Goal: Task Accomplishment & Management: Use online tool/utility

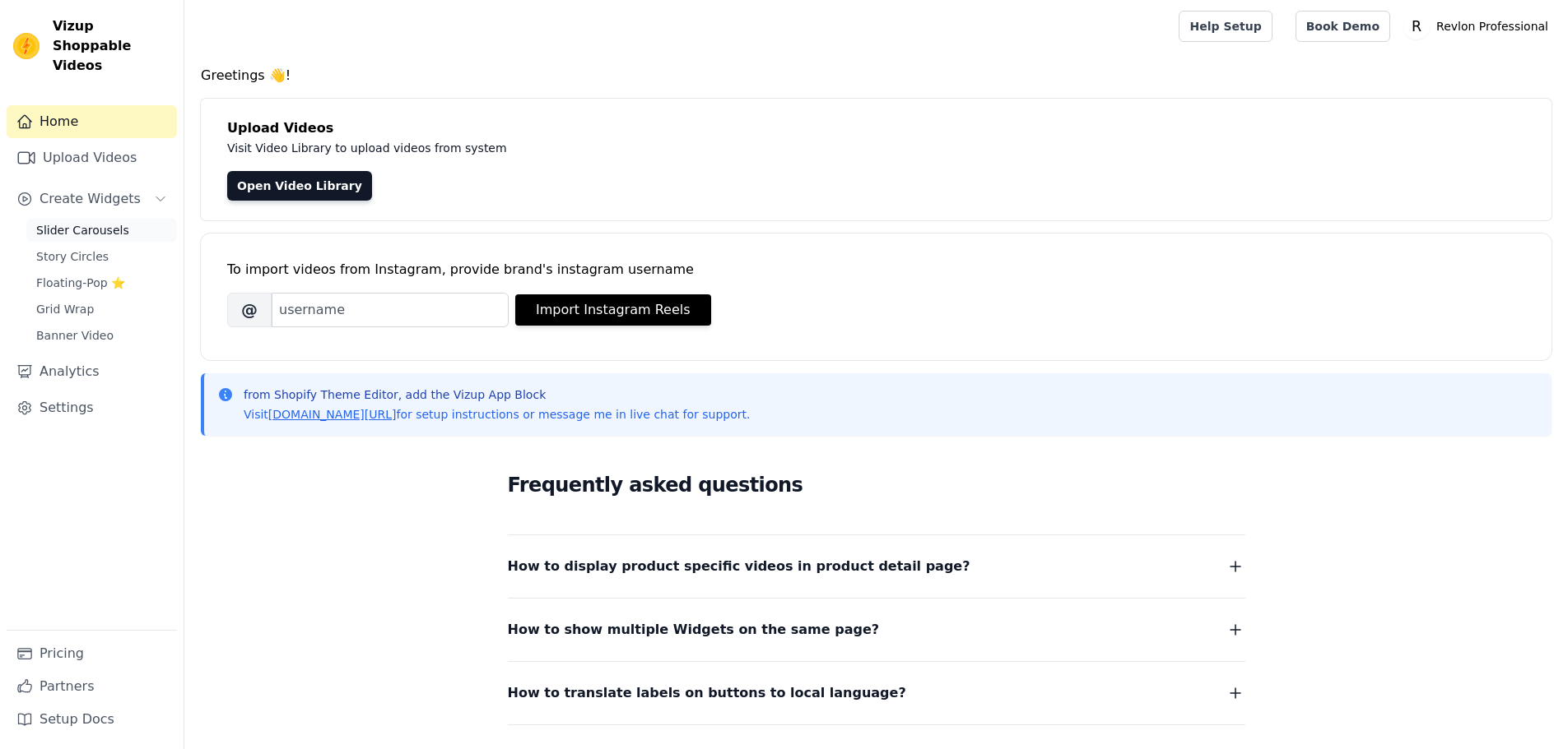
click at [123, 219] on link "Slider Carousels" at bounding box center [101, 230] width 150 height 23
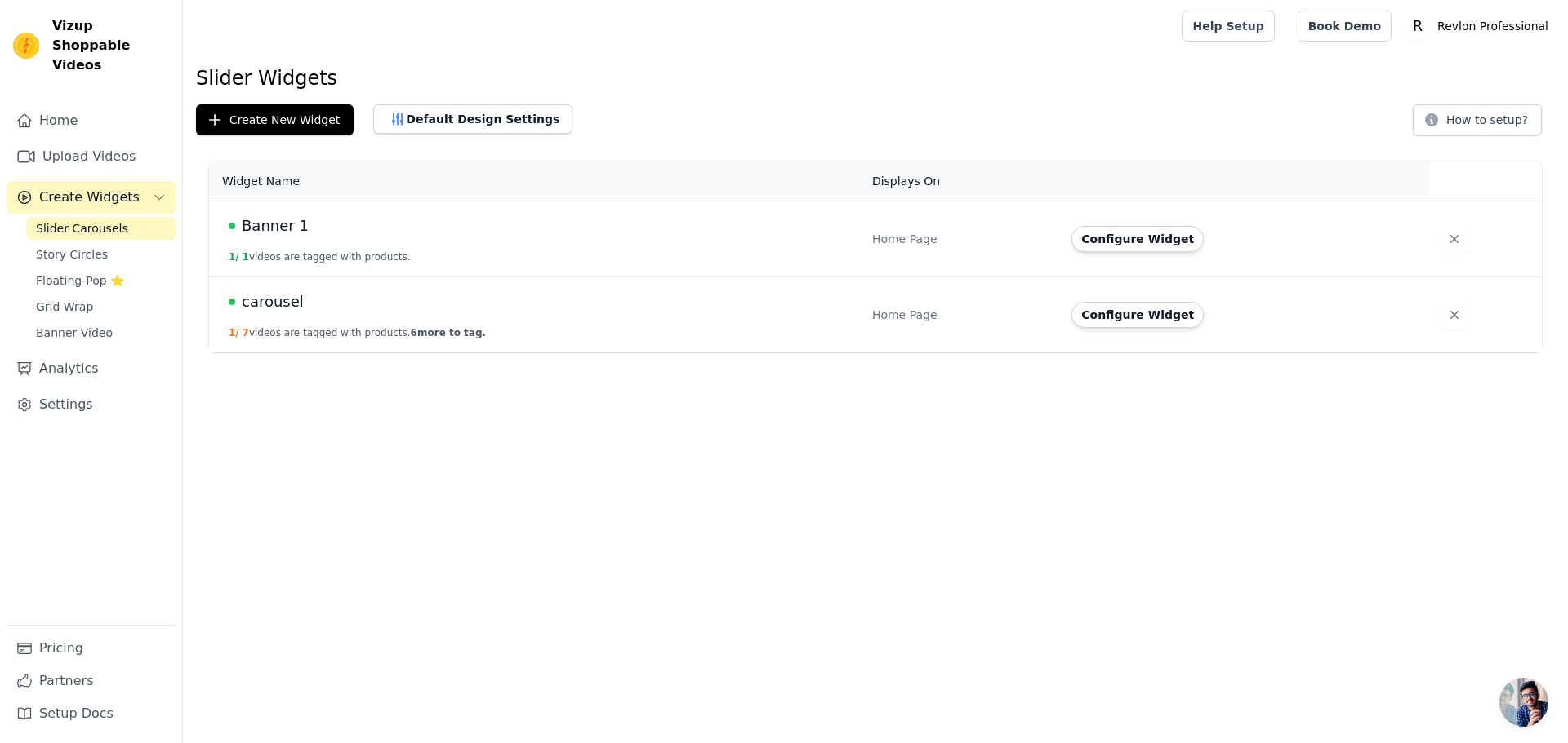
click at [277, 306] on span "carousel" at bounding box center [273, 302] width 62 height 23
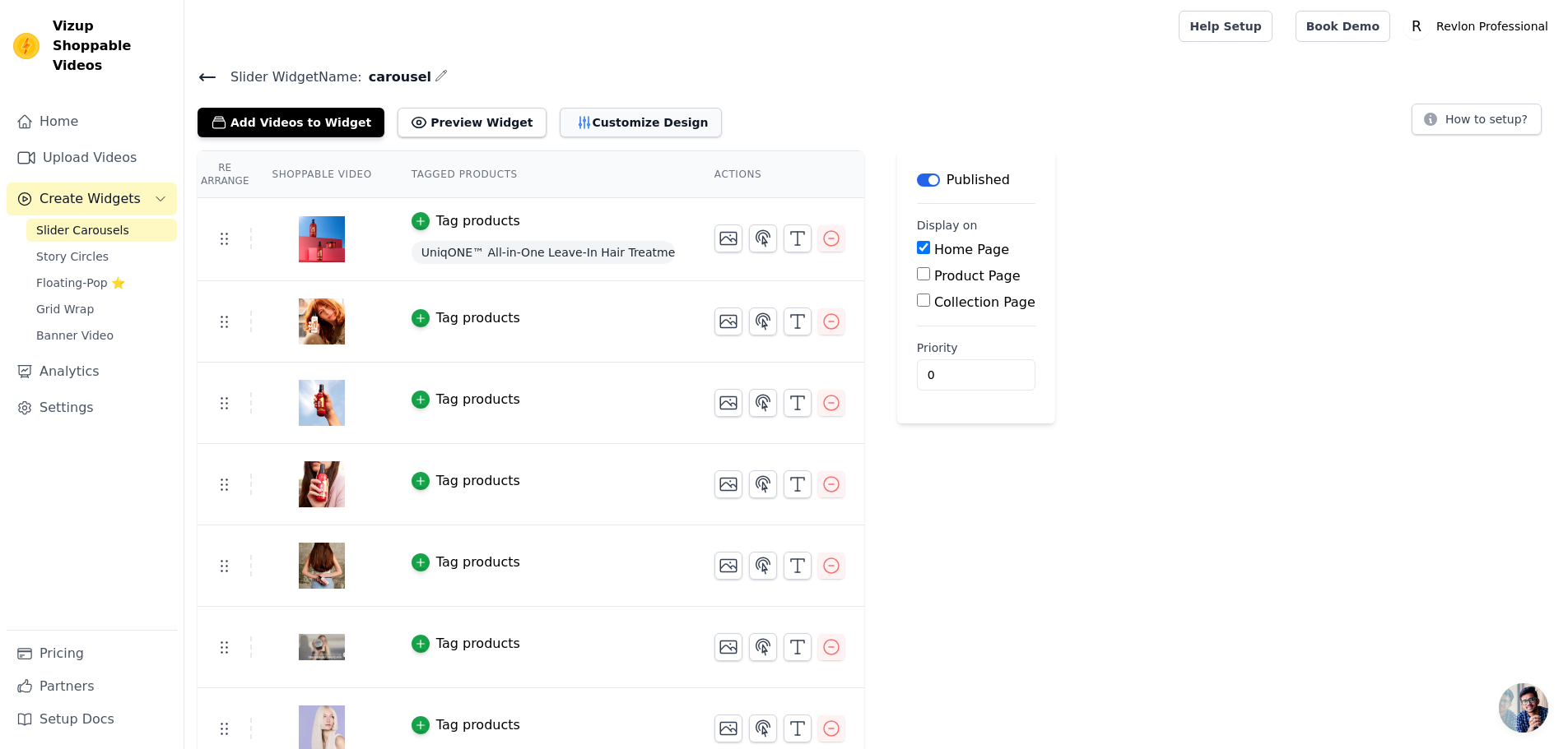
click at [594, 108] on button "Customize Design" at bounding box center [641, 122] width 162 height 29
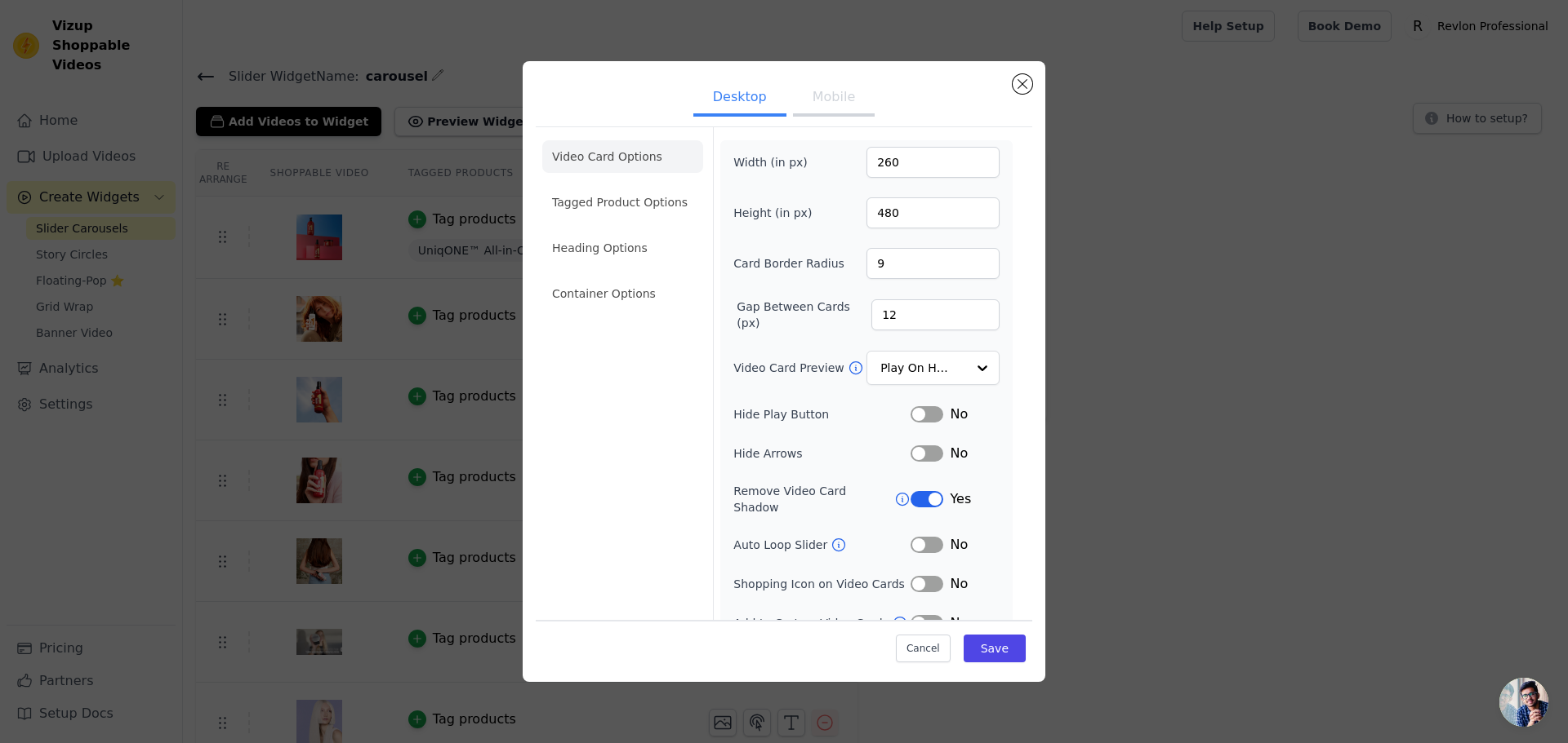
click at [615, 220] on ul "Video Card Options Tagged Product Options Heading Options Container Options" at bounding box center [623, 225] width 161 height 182
click at [615, 248] on li "Heading Options" at bounding box center [623, 248] width 161 height 33
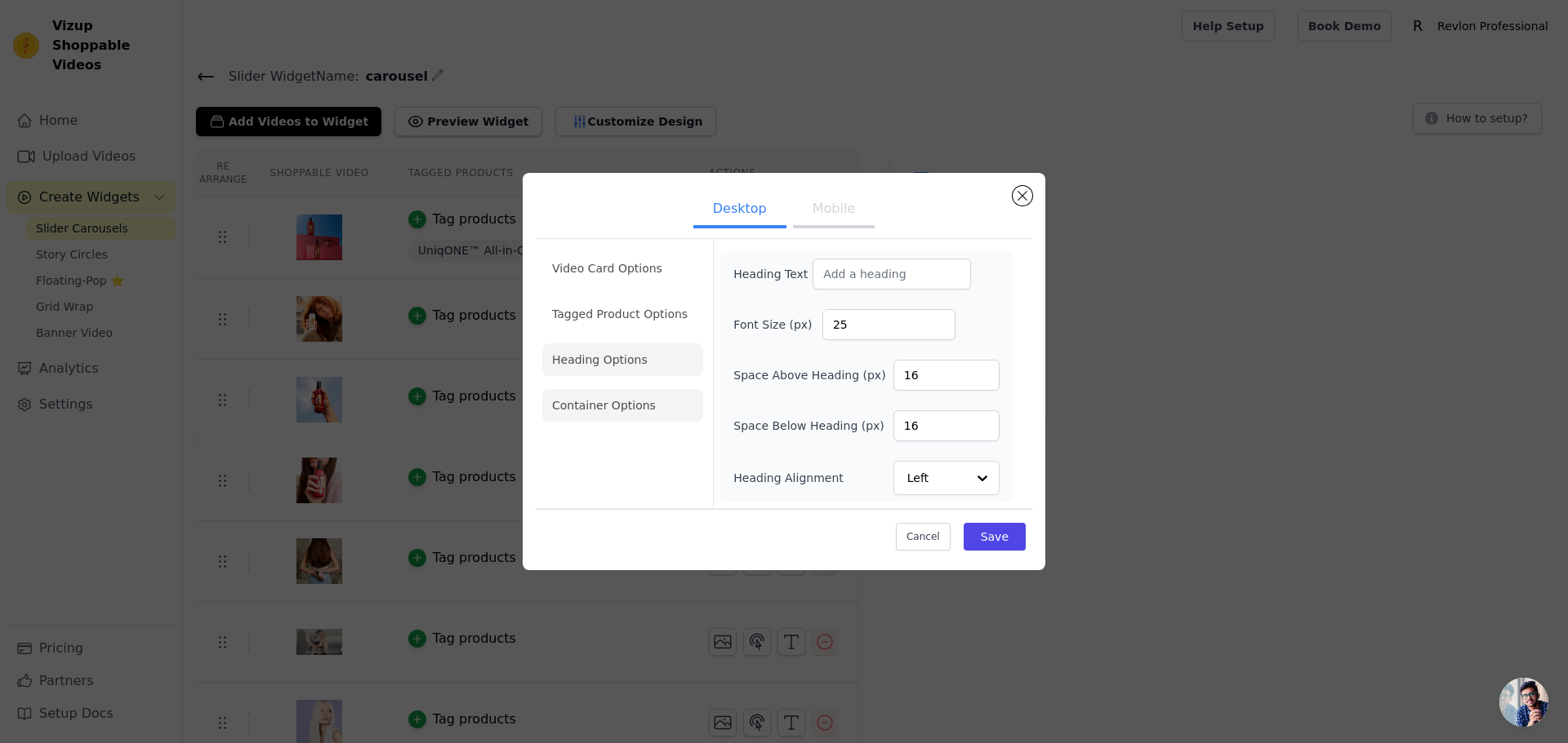
click at [633, 416] on li "Container Options" at bounding box center [623, 405] width 161 height 33
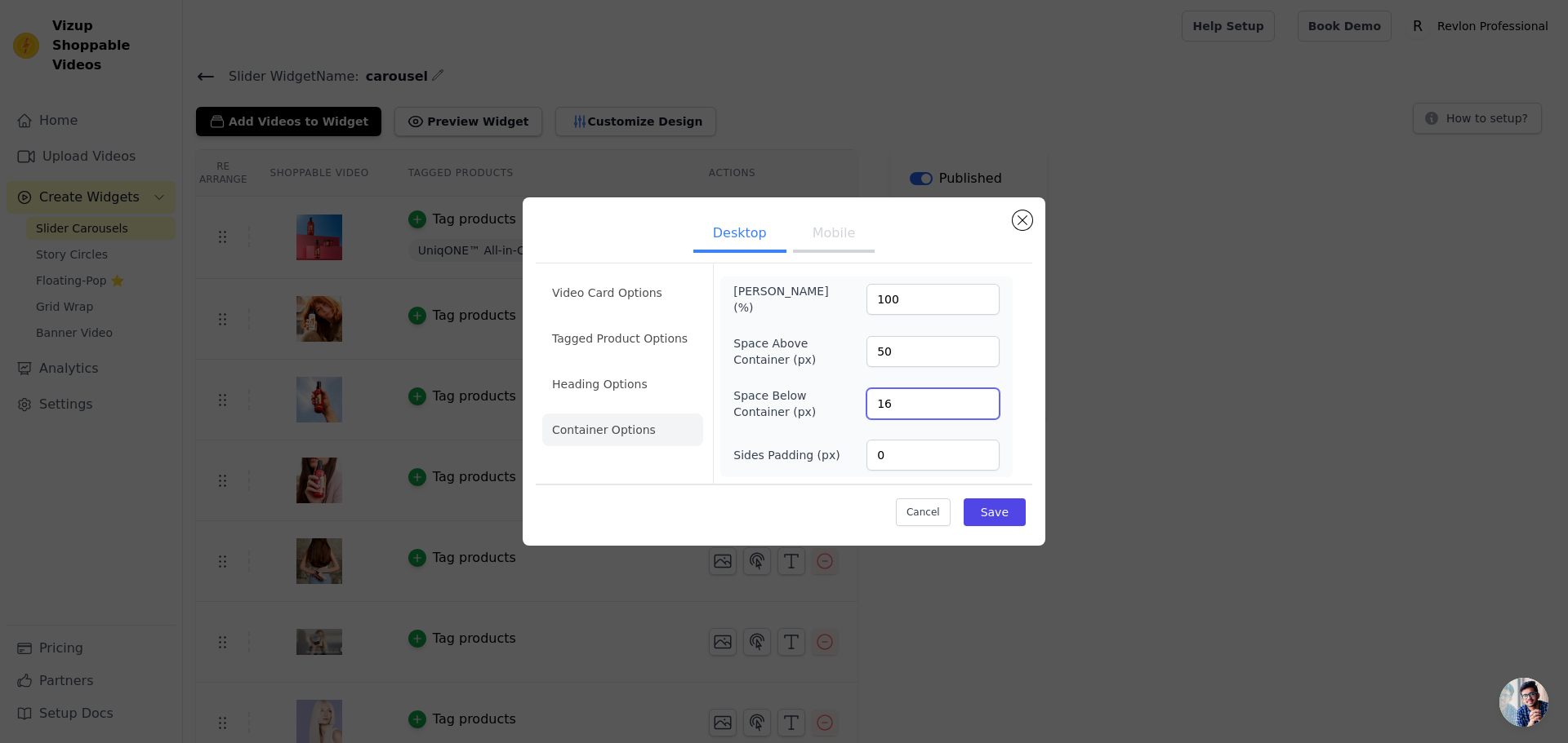
drag, startPoint x: 908, startPoint y: 398, endPoint x: 780, endPoint y: 386, distance: 128.6
click at [781, 388] on div "Space Below Container (px) 16" at bounding box center [866, 404] width 266 height 33
type input "16"
click at [1019, 430] on div "Video Card Options Tagged Product Options Heading Options Container Options Max…" at bounding box center [783, 373] width 497 height 221
click at [933, 354] on input "50" at bounding box center [932, 351] width 133 height 31
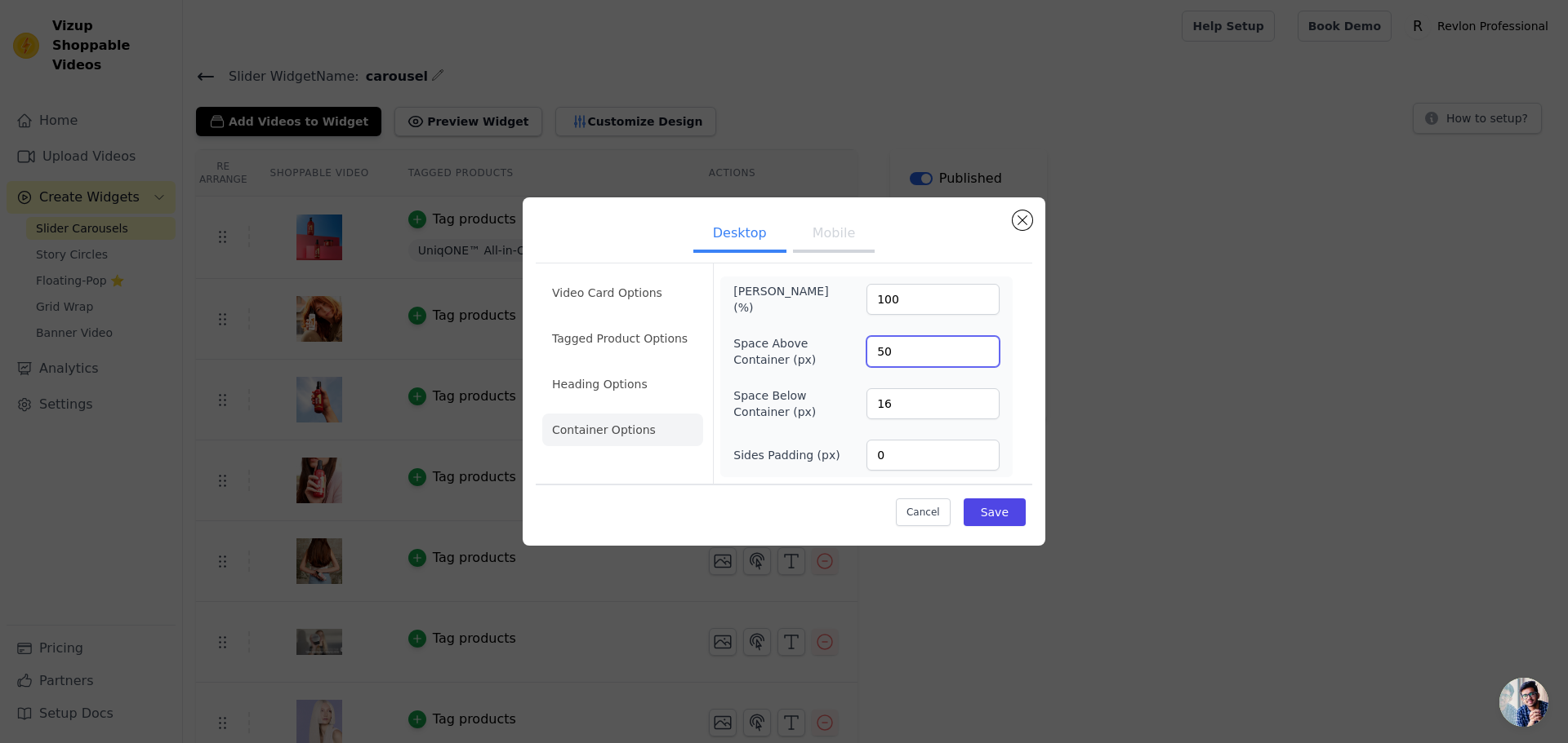
click at [912, 355] on input "50" at bounding box center [932, 351] width 133 height 31
drag, startPoint x: 906, startPoint y: 354, endPoint x: 847, endPoint y: 353, distance: 59.0
click at [847, 354] on div "Space Above Container (px) 50" at bounding box center [866, 352] width 266 height 33
type input "0"
click at [1000, 511] on button "Save" at bounding box center [995, 512] width 62 height 27
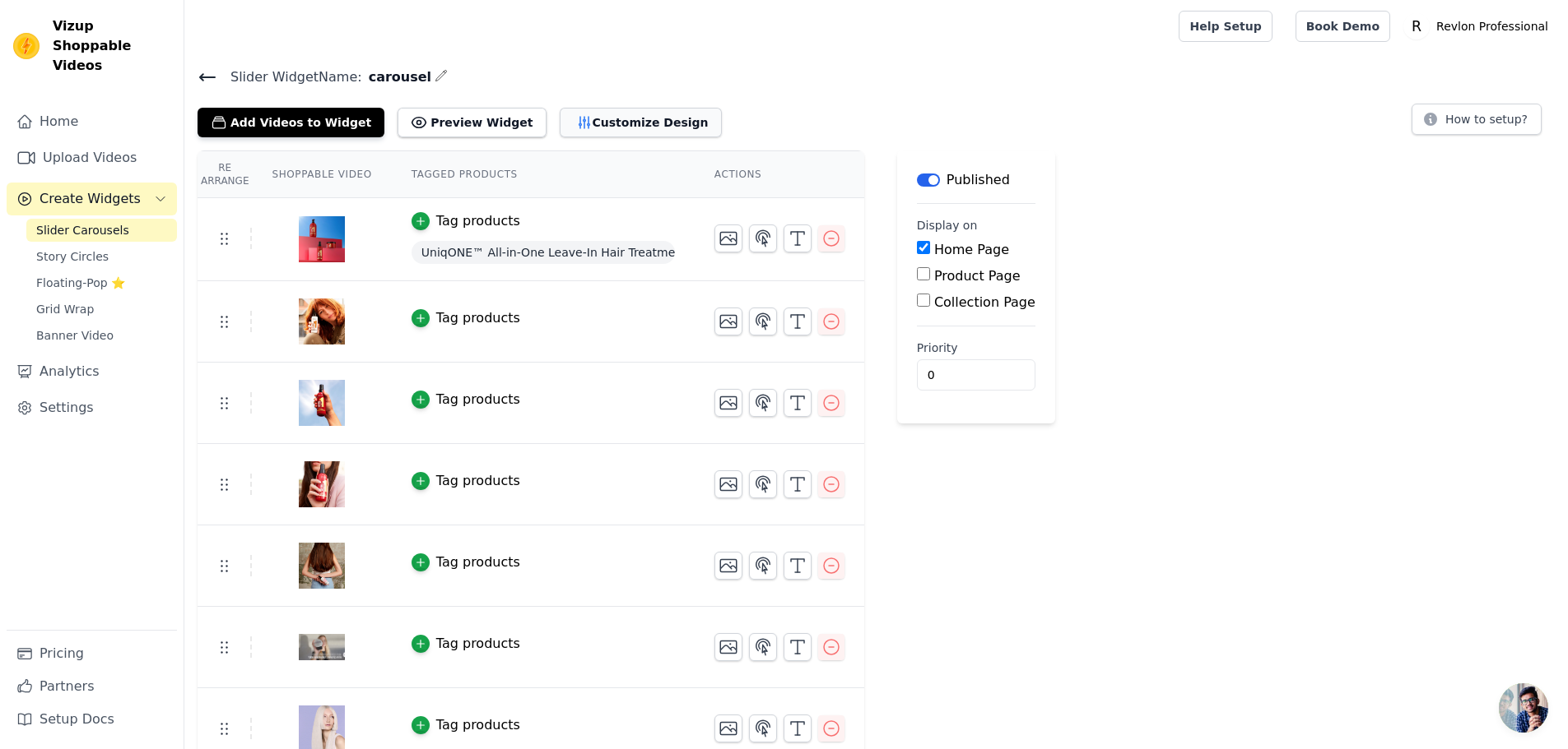
click at [581, 124] on button "Customize Design" at bounding box center [641, 122] width 162 height 29
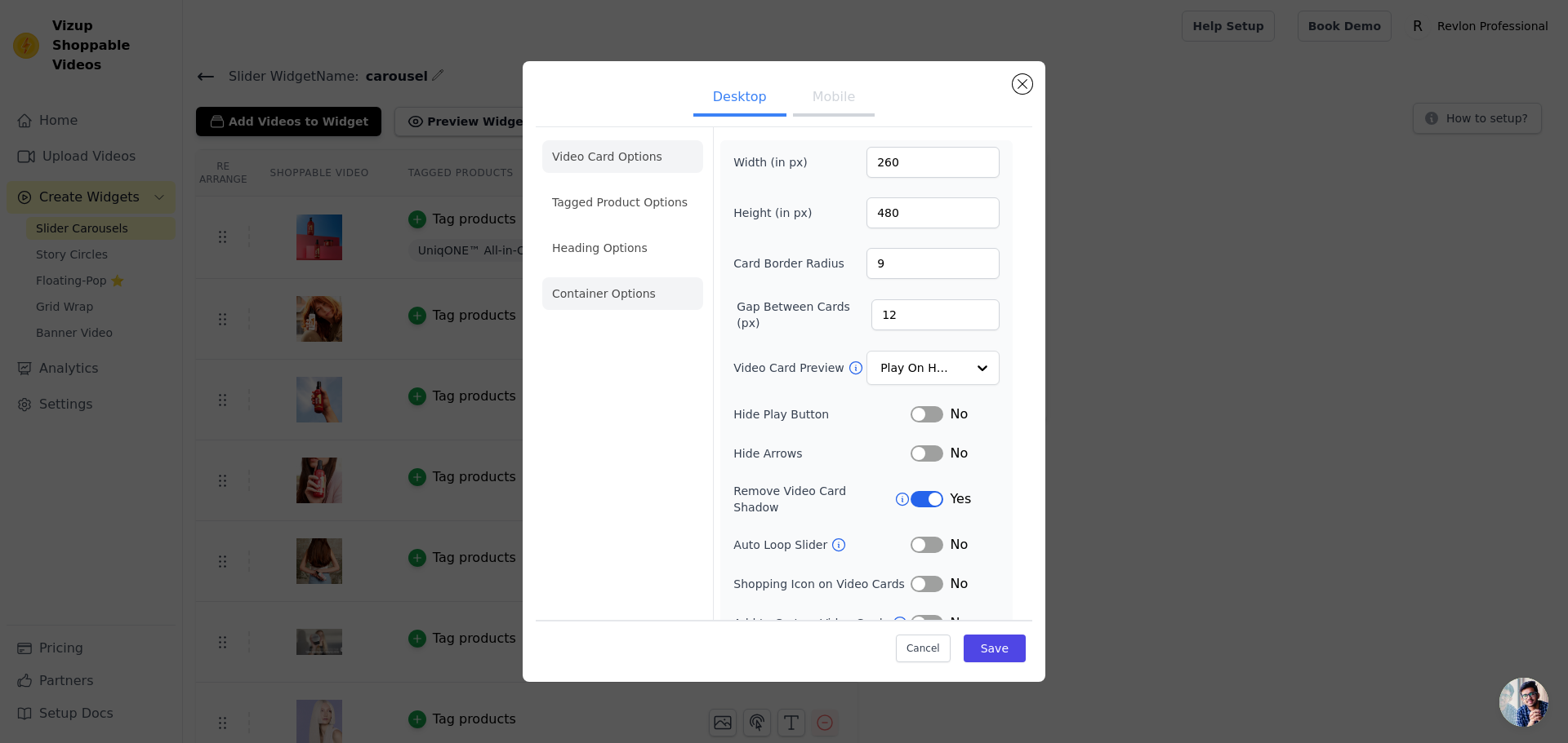
click at [635, 301] on li "Container Options" at bounding box center [623, 293] width 161 height 33
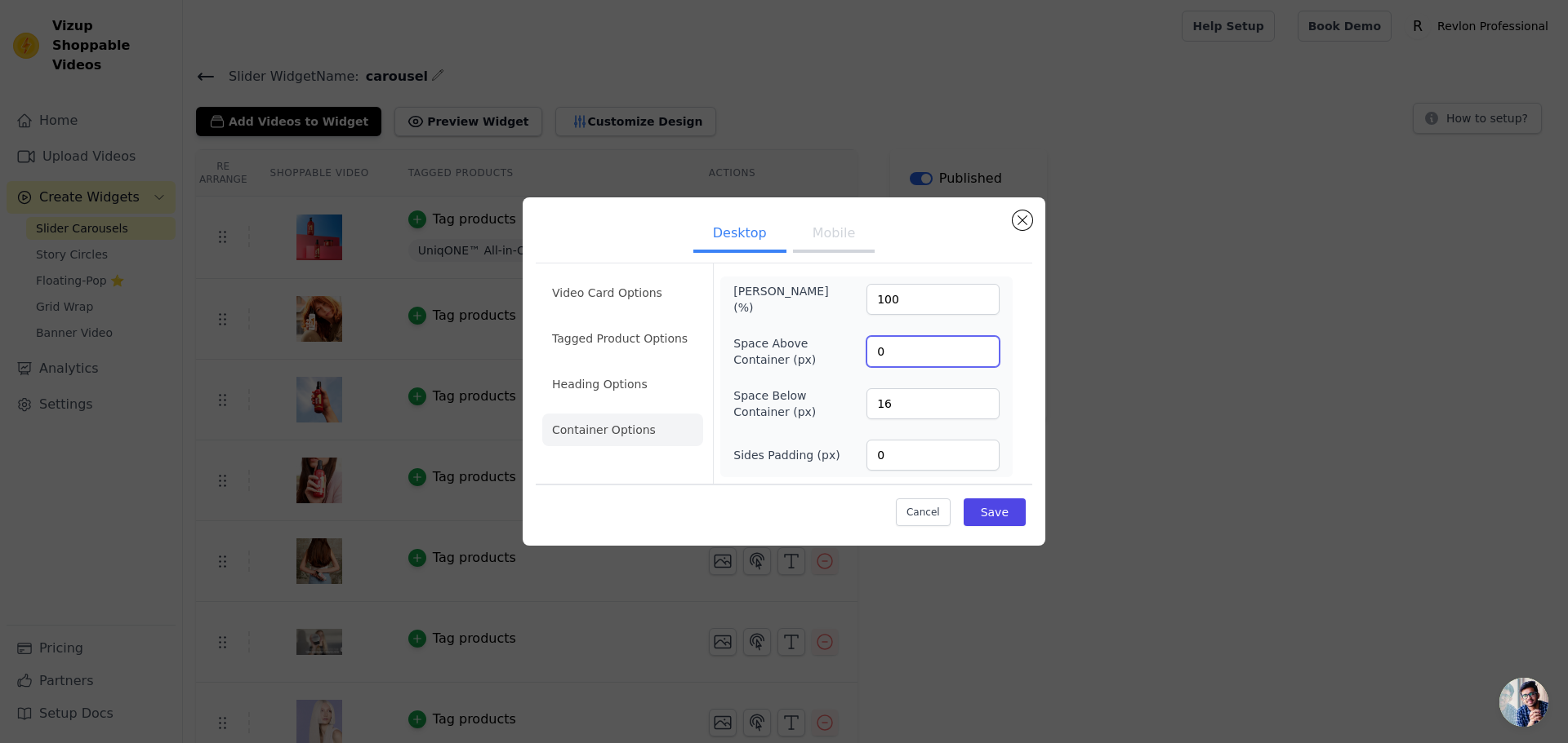
drag, startPoint x: 891, startPoint y: 350, endPoint x: 837, endPoint y: 349, distance: 54.0
click at [837, 349] on div "Space Above Container (px) 0" at bounding box center [866, 352] width 266 height 33
type input "16"
click at [1012, 516] on button "Save" at bounding box center [995, 512] width 62 height 27
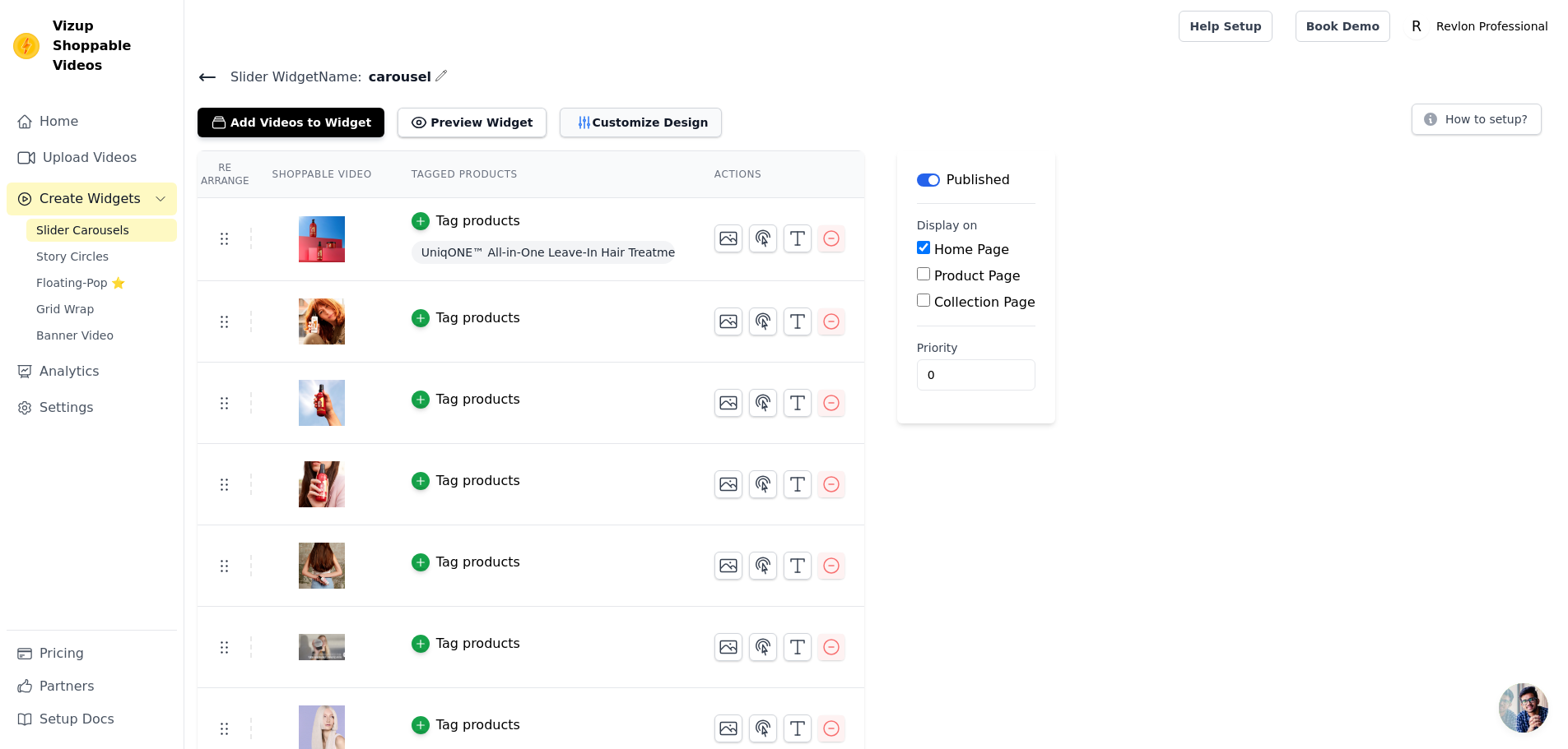
click at [597, 131] on button "Customize Design" at bounding box center [641, 122] width 162 height 29
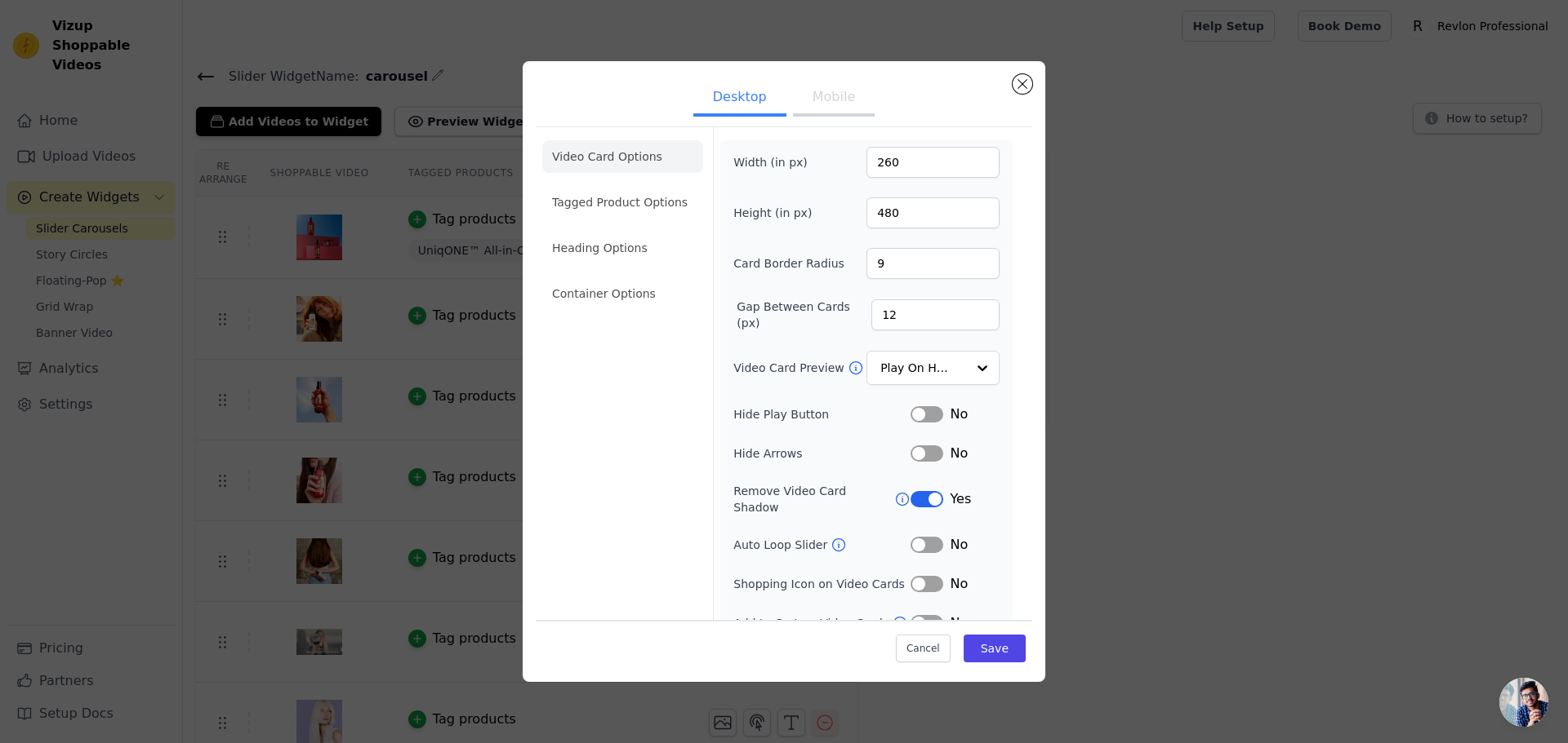
click at [589, 269] on ul "Video Card Options Tagged Product Options Heading Options Container Options" at bounding box center [623, 225] width 161 height 182
click at [591, 293] on li "Container Options" at bounding box center [623, 293] width 161 height 33
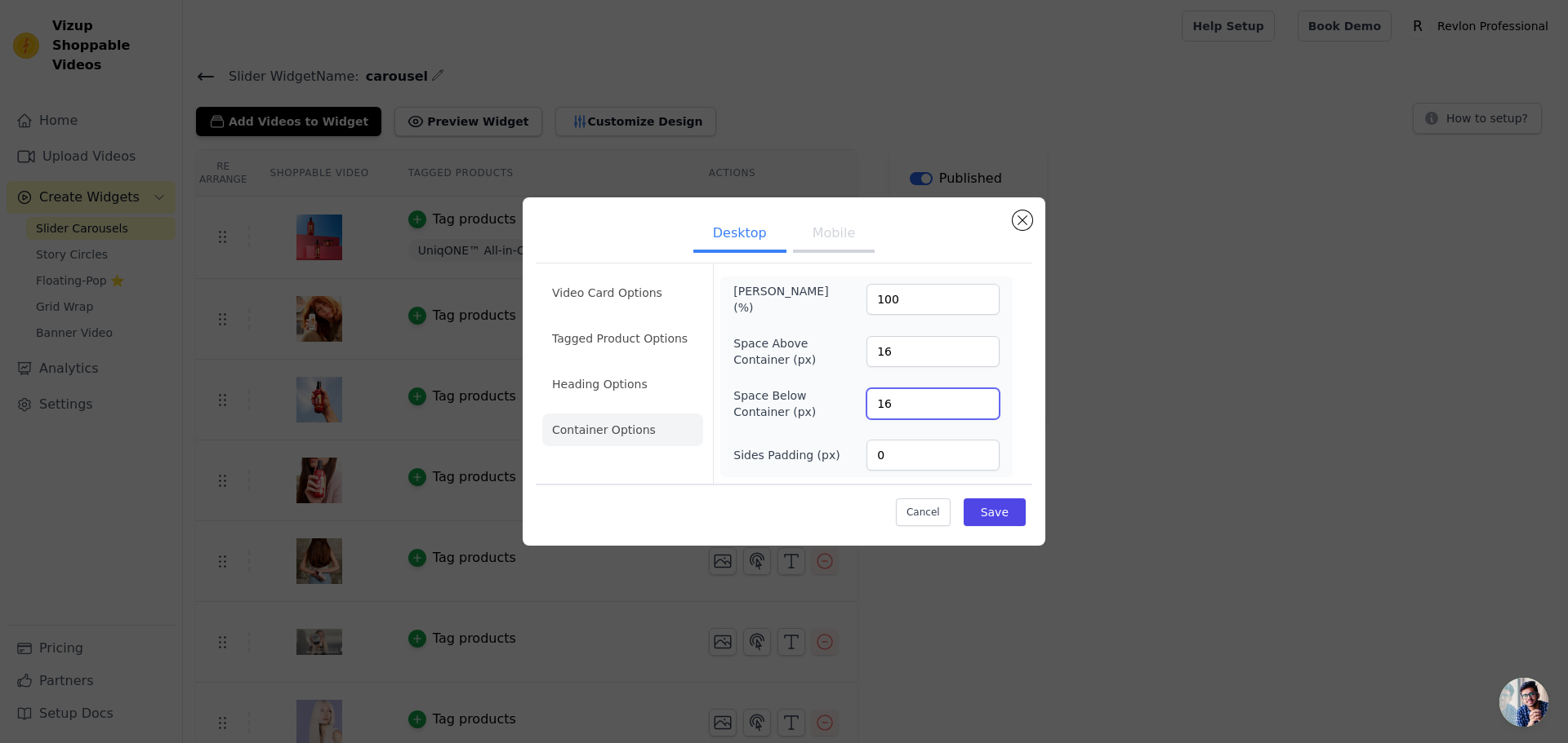
drag, startPoint x: 895, startPoint y: 405, endPoint x: 855, endPoint y: 404, distance: 40.0
click at [855, 404] on div "Space Below Container (px) 16" at bounding box center [866, 404] width 266 height 33
type input "32"
click at [993, 515] on button "Save" at bounding box center [995, 512] width 62 height 27
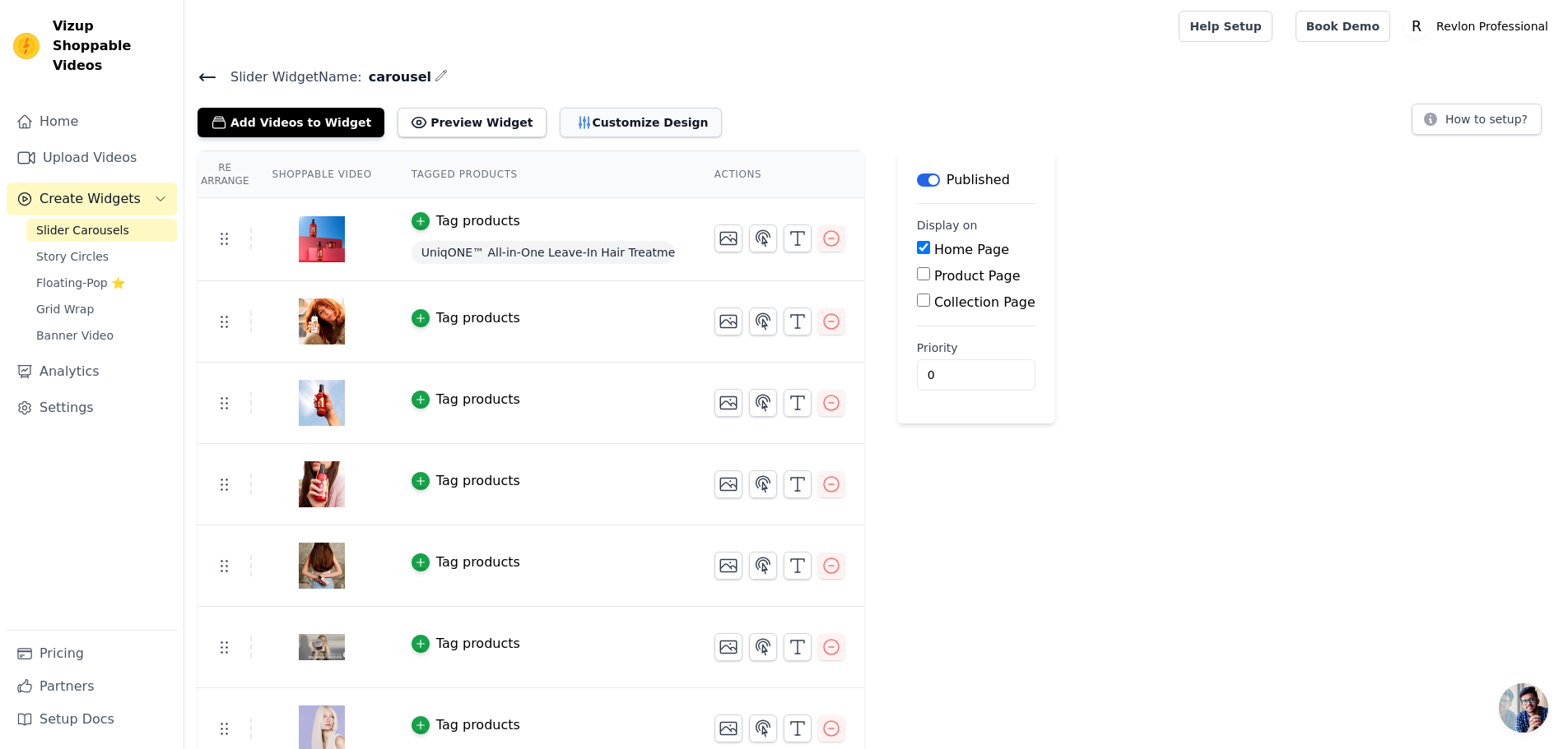
click at [601, 132] on button "Customize Design" at bounding box center [641, 122] width 162 height 29
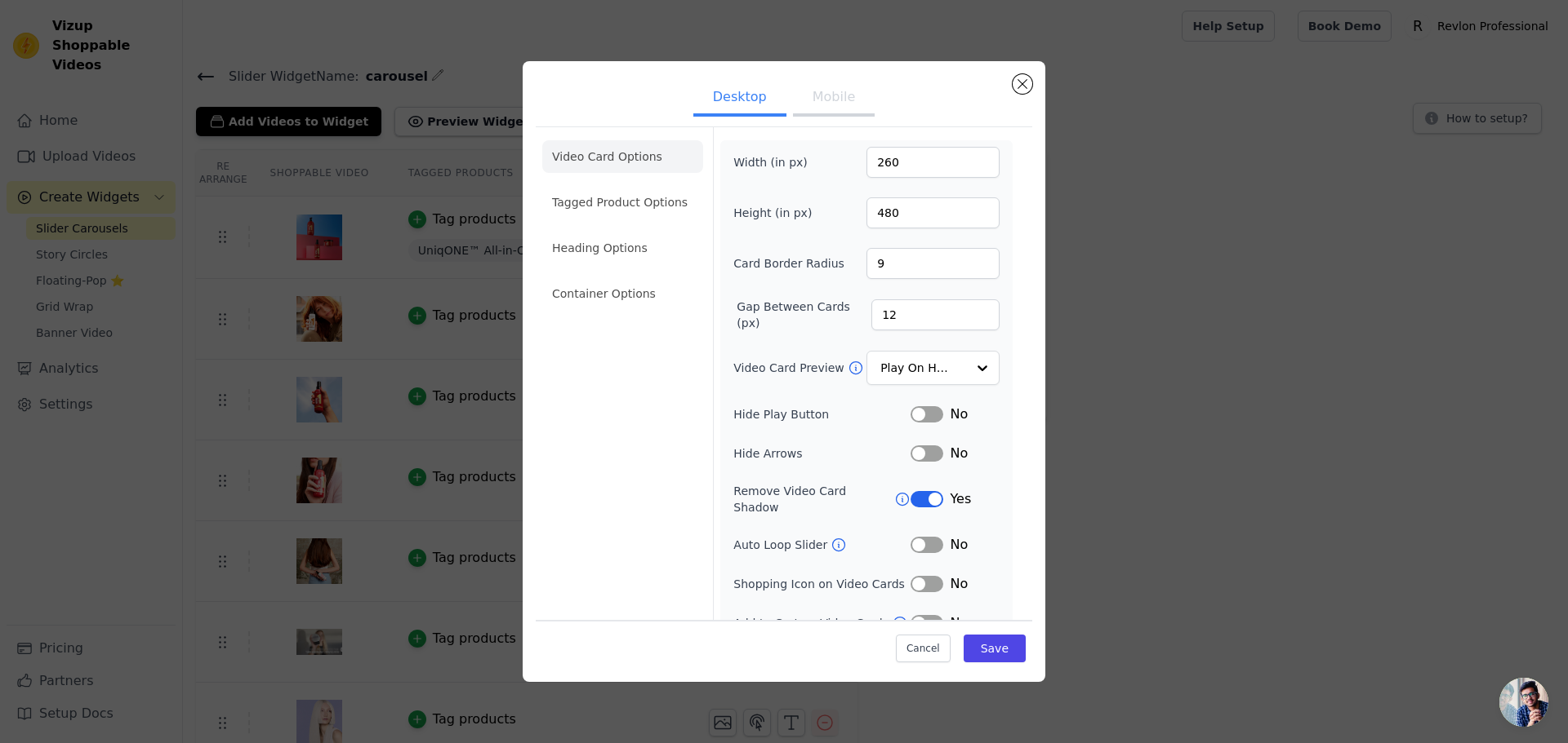
click at [601, 272] on ul "Video Card Options Tagged Product Options Heading Options Container Options" at bounding box center [623, 225] width 161 height 182
click at [602, 293] on li "Container Options" at bounding box center [623, 293] width 161 height 33
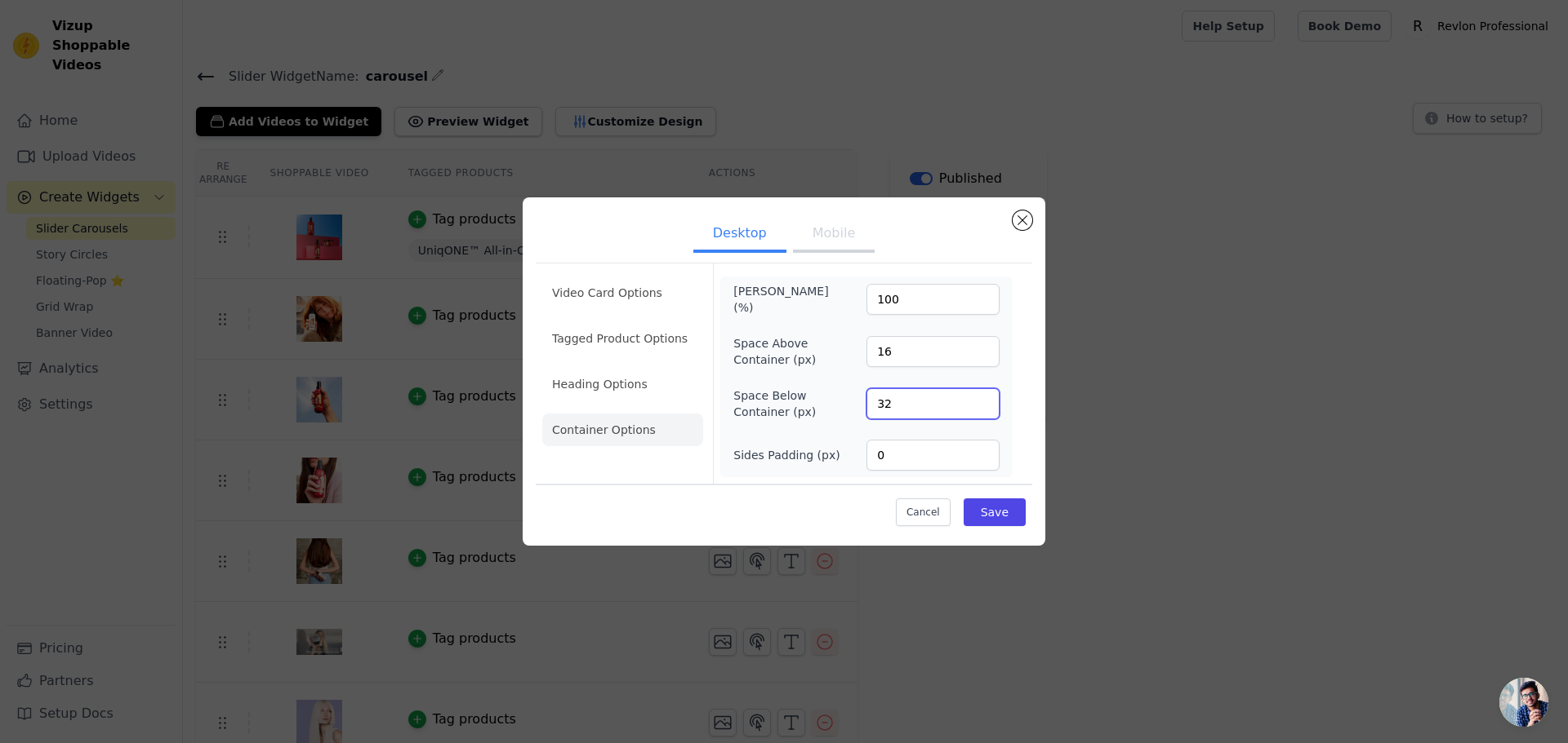
drag, startPoint x: 918, startPoint y: 410, endPoint x: 834, endPoint y: 398, distance: 84.9
click at [840, 398] on div "Space Below Container (px) 32" at bounding box center [866, 404] width 266 height 33
type input "16"
drag, startPoint x: 908, startPoint y: 363, endPoint x: 879, endPoint y: 365, distance: 29.1
click at [879, 365] on input "16" at bounding box center [932, 351] width 133 height 31
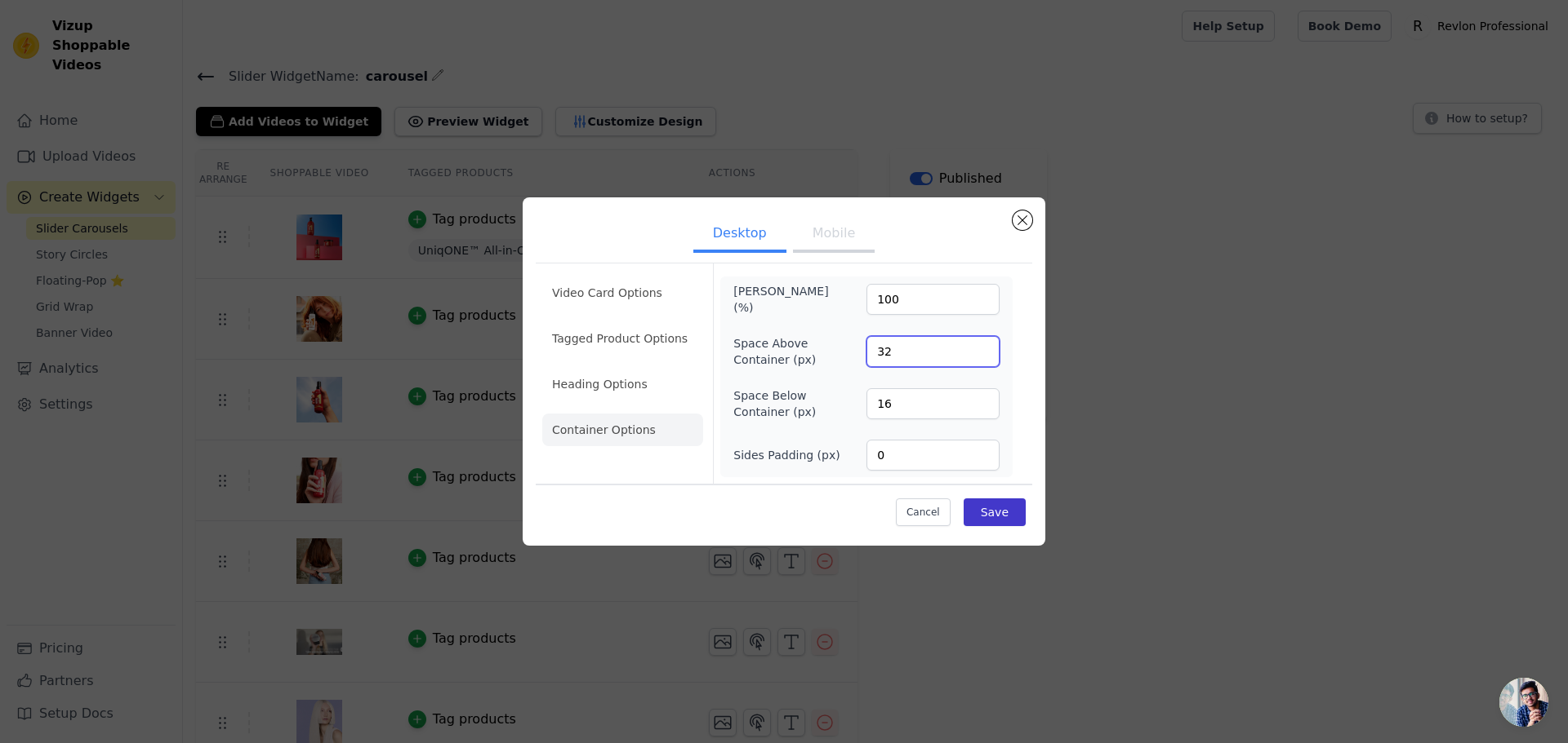
type input "32"
click at [1003, 519] on button "Save" at bounding box center [995, 512] width 62 height 27
